Goal: Information Seeking & Learning: Find specific fact

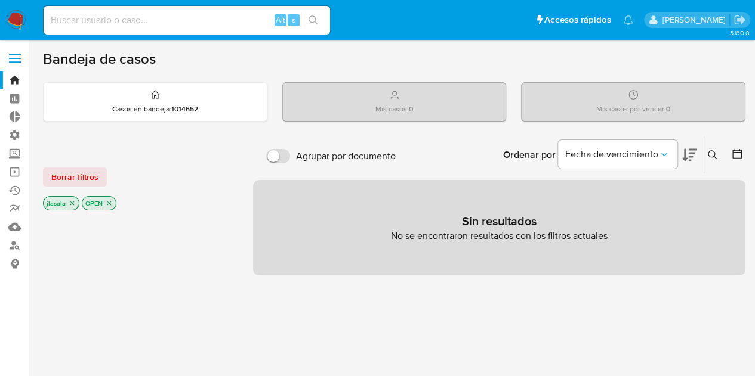
click at [465, 59] on div "Bandeja de casos" at bounding box center [394, 59] width 702 height 18
click at [325, 61] on div "Bandeja de casos" at bounding box center [394, 59] width 702 height 18
click at [181, 17] on input at bounding box center [187, 21] width 286 height 16
type input "j"
type input "[EMAIL_ADDRESS][DOMAIN_NAME]"
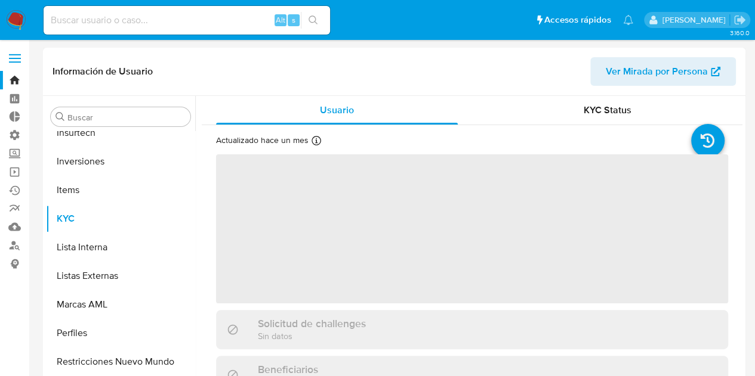
scroll to position [561, 0]
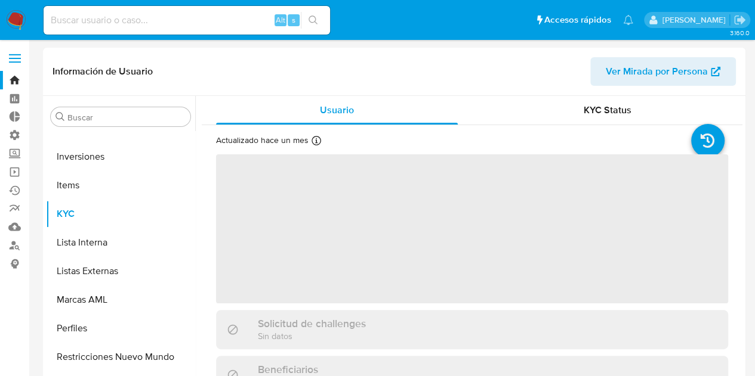
select select "10"
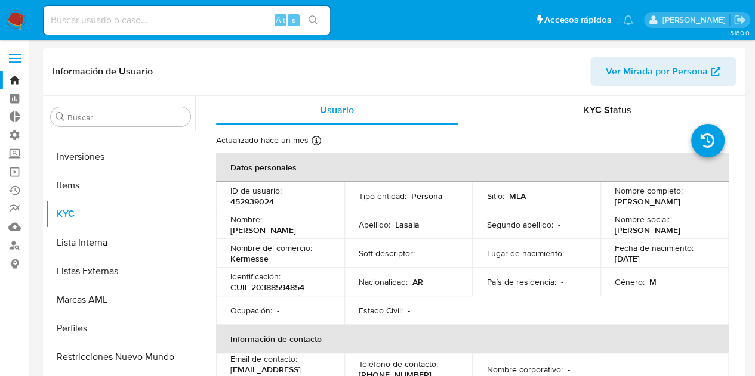
drag, startPoint x: 736, startPoint y: 172, endPoint x: 739, endPoint y: 197, distance: 25.2
click at [739, 197] on div "Usuario KYC Status Actualizado hace un mes Creado: [DATE] 01:21:03 Actualizado:…" at bounding box center [468, 248] width 547 height 305
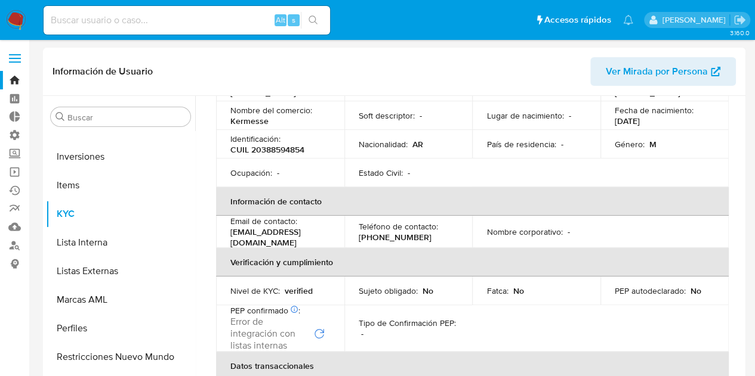
scroll to position [140, 0]
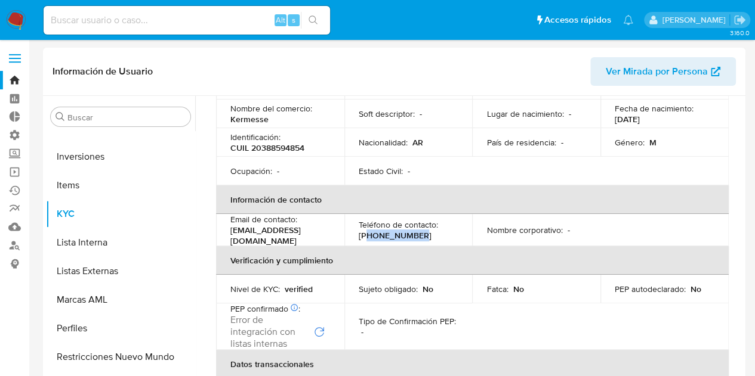
drag, startPoint x: 412, startPoint y: 237, endPoint x: 364, endPoint y: 232, distance: 48.0
click at [364, 232] on div "Teléfono de contacto : [PHONE_NUMBER]" at bounding box center [409, 230] width 100 height 21
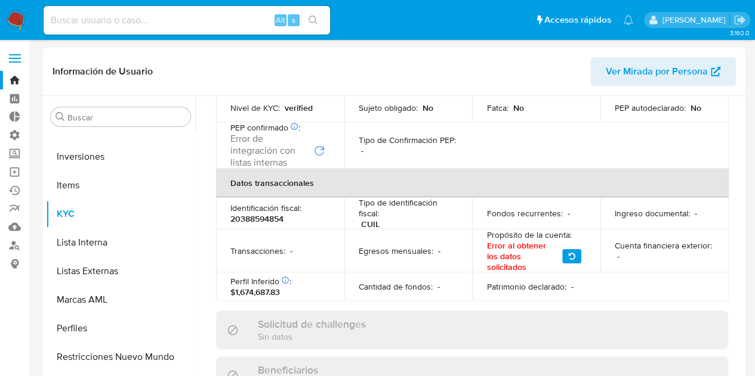
scroll to position [261, 0]
